Goal: Register for event/course

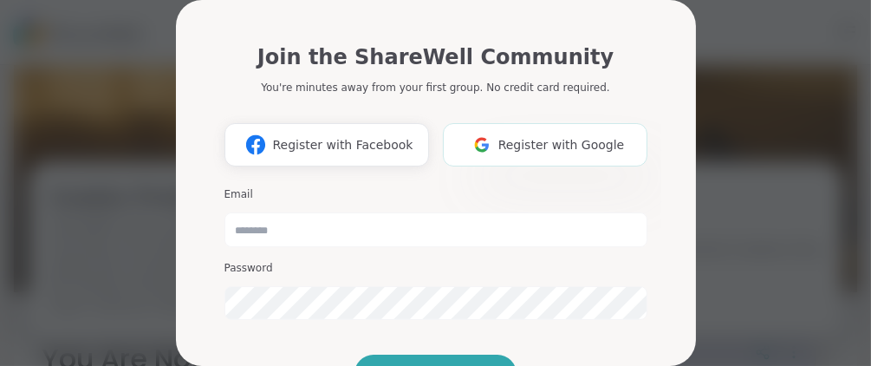
click at [562, 142] on span "Register with Google" at bounding box center [562, 145] width 127 height 18
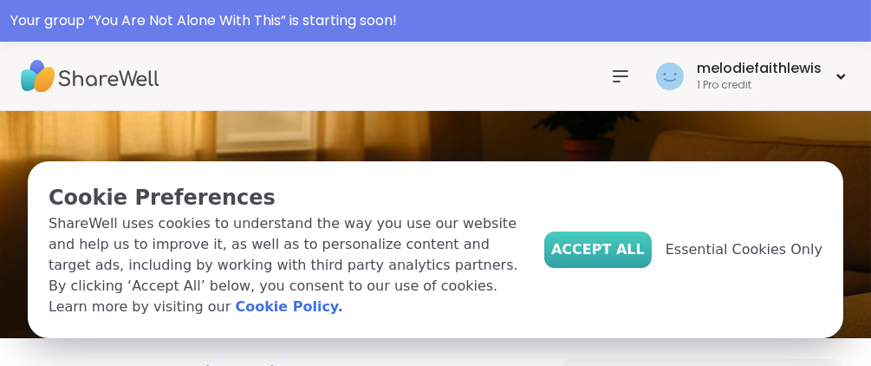
click at [618, 260] on span "Accept All" at bounding box center [598, 249] width 94 height 21
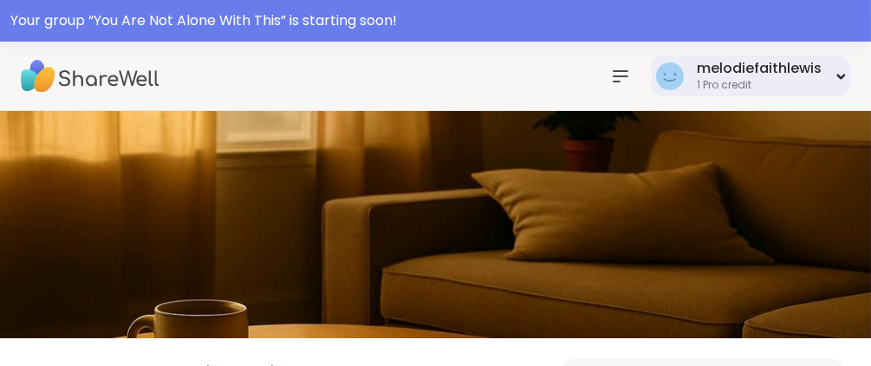
click at [840, 76] on icon at bounding box center [841, 76] width 6 height 3
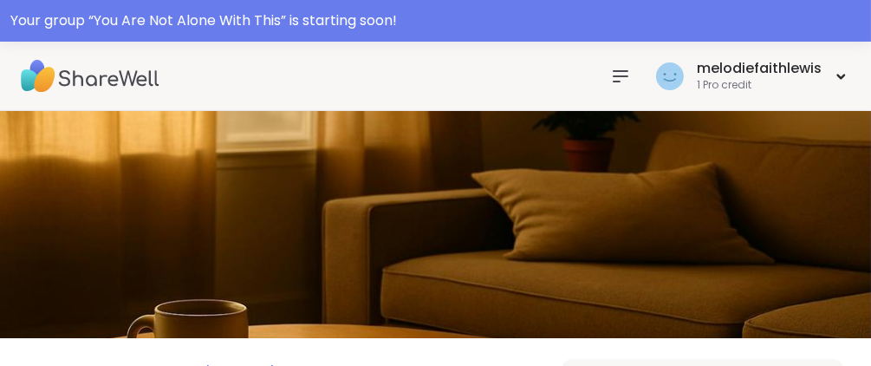
click at [857, 43] on div "melodiefaithlewis 1 Pro credit" at bounding box center [435, 76] width 871 height 69
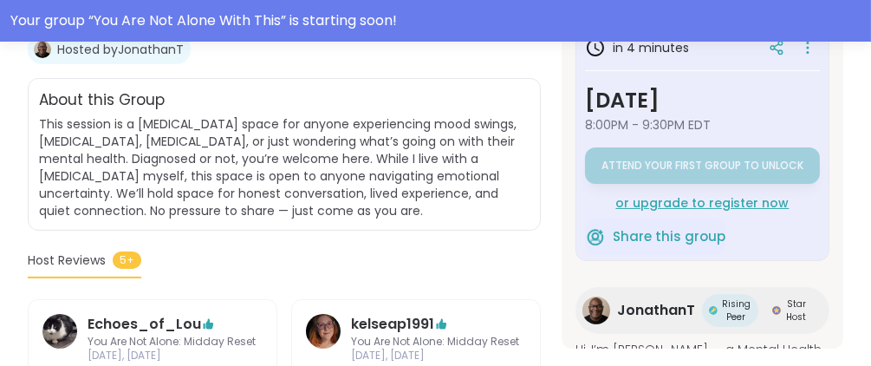
scroll to position [417, 0]
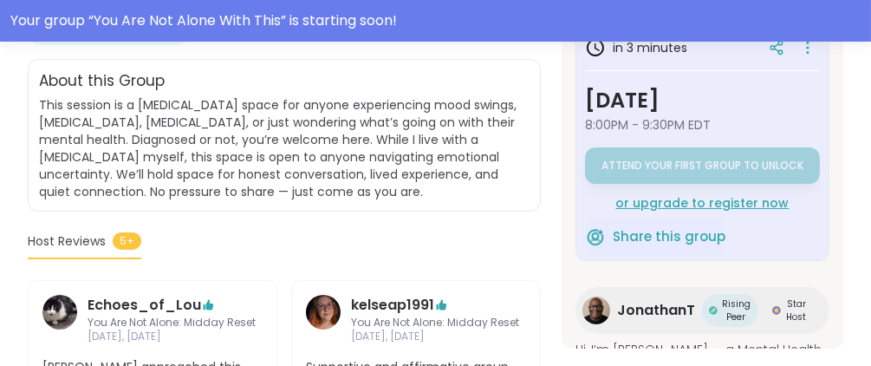
click at [735, 196] on div "or upgrade to register now" at bounding box center [702, 202] width 235 height 17
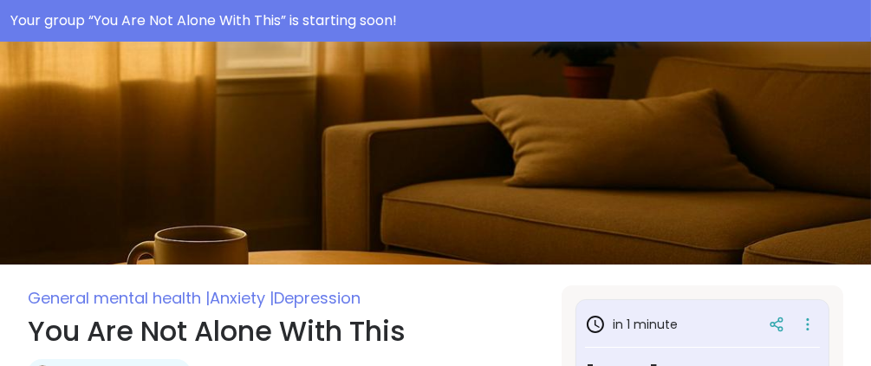
scroll to position [0, 0]
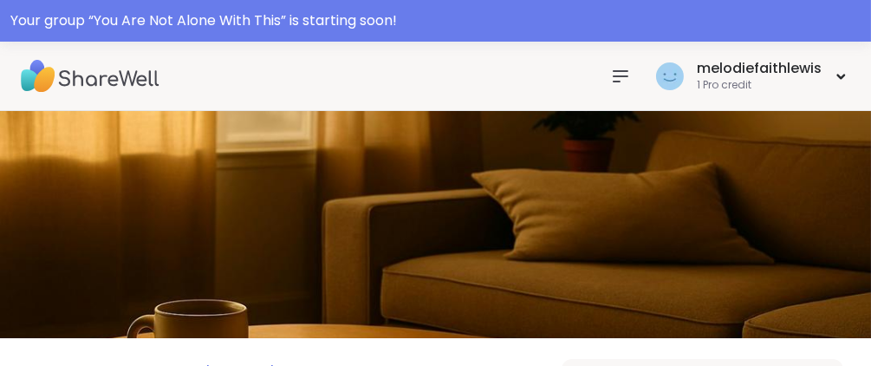
click at [622, 74] on icon at bounding box center [620, 76] width 21 height 21
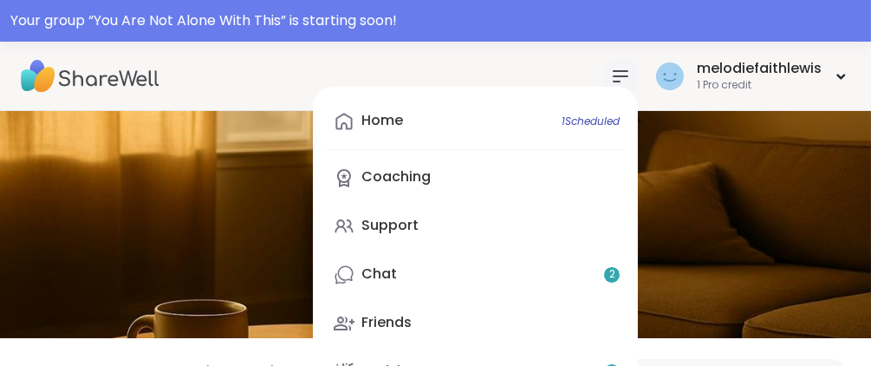
click at [622, 74] on icon at bounding box center [620, 76] width 21 height 21
